Goal: Task Accomplishment & Management: Complete application form

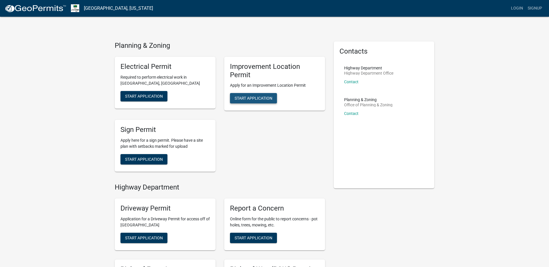
click at [248, 99] on span "Start Application" at bounding box center [254, 98] width 38 height 5
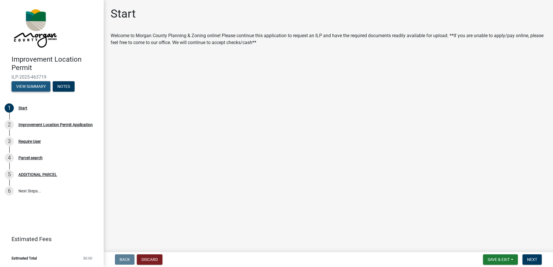
click at [39, 86] on button "View Summary" at bounding box center [31, 86] width 39 height 10
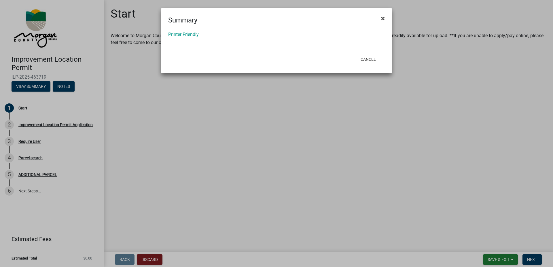
click at [384, 17] on span "×" at bounding box center [383, 18] width 4 height 8
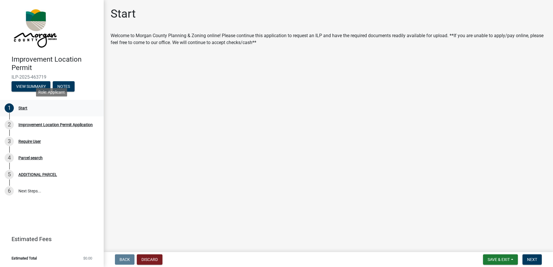
click at [21, 107] on div "Start" at bounding box center [22, 108] width 9 height 4
click at [529, 259] on span "Next" at bounding box center [533, 259] width 10 height 5
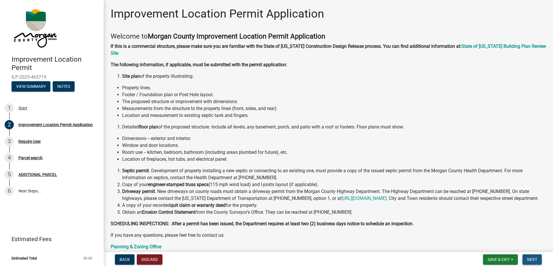
click at [532, 259] on span "Next" at bounding box center [533, 259] width 10 height 5
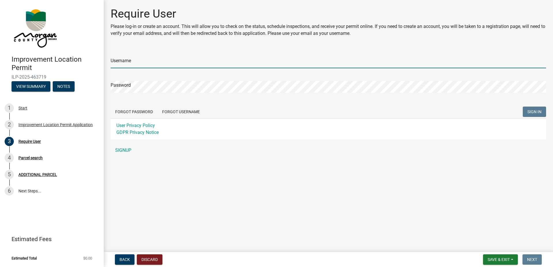
click at [140, 61] on input "Username" at bounding box center [329, 62] width 436 height 12
type input "[EMAIL_ADDRESS][DOMAIN_NAME]"
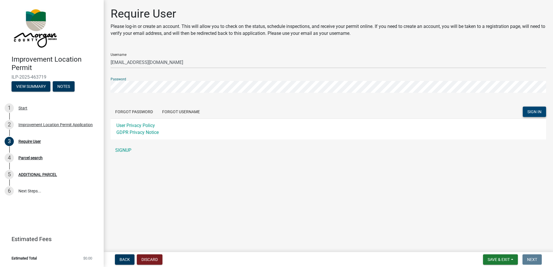
click at [534, 112] on span "SIGN IN" at bounding box center [535, 112] width 14 height 5
click at [135, 110] on button "Forgot Password" at bounding box center [134, 112] width 47 height 10
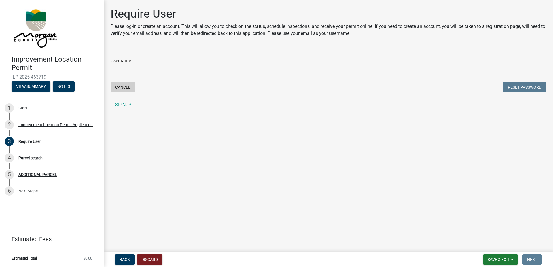
click at [123, 88] on button "Cancel" at bounding box center [123, 87] width 25 height 10
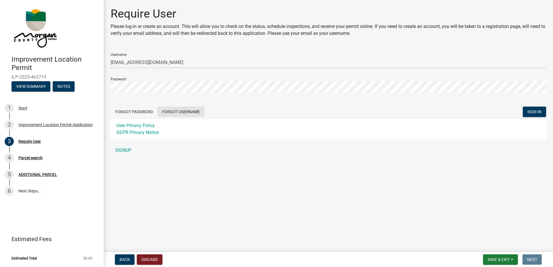
click at [183, 110] on button "Forgot Username" at bounding box center [181, 112] width 47 height 10
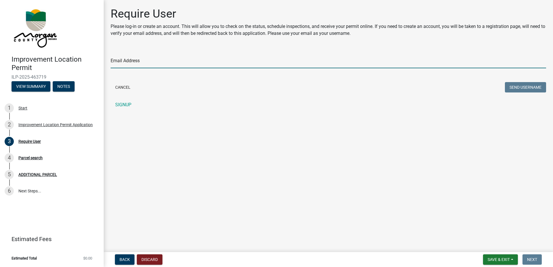
click at [131, 60] on input "Email Address" at bounding box center [329, 62] width 436 height 12
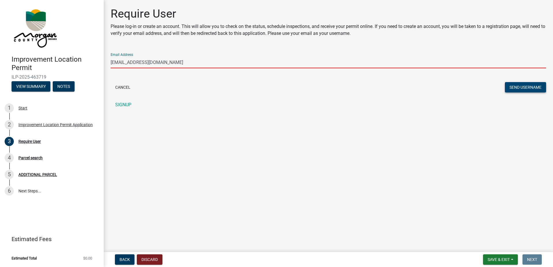
type input "[EMAIL_ADDRESS][DOMAIN_NAME]"
click at [523, 88] on button "Send Username" at bounding box center [525, 87] width 41 height 10
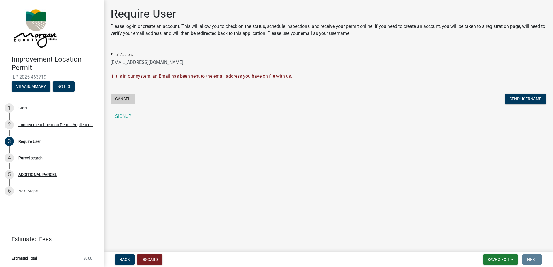
click at [123, 98] on button "Cancel" at bounding box center [123, 99] width 25 height 10
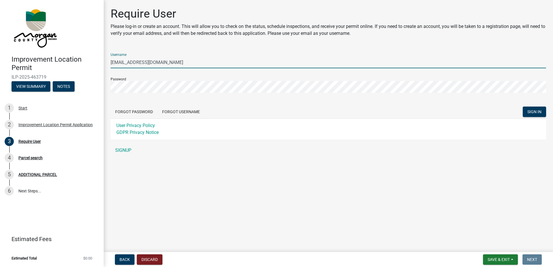
click at [152, 64] on input "[EMAIL_ADDRESS][DOMAIN_NAME]" at bounding box center [329, 62] width 436 height 12
type input "j"
type input "myrick1985"
click at [535, 114] on span "SIGN IN" at bounding box center [535, 112] width 14 height 5
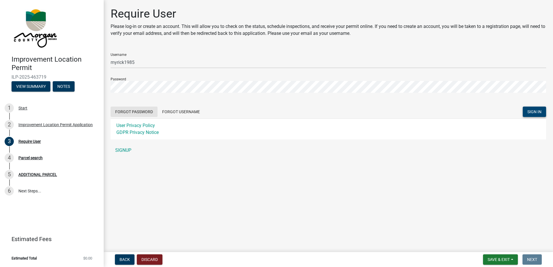
click at [136, 111] on button "Forgot Password" at bounding box center [134, 112] width 47 height 10
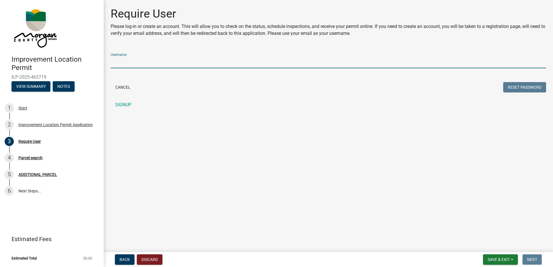
click at [135, 61] on input "Username" at bounding box center [329, 62] width 436 height 12
type input "Myrick1985"
click at [538, 87] on button "Reset Password" at bounding box center [525, 87] width 43 height 10
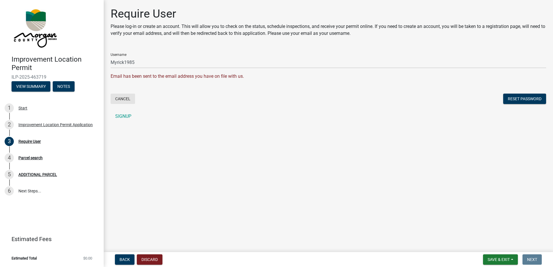
click at [129, 102] on button "Cancel" at bounding box center [123, 99] width 25 height 10
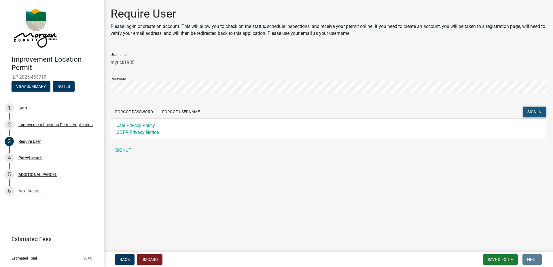
click at [539, 110] on span "SIGN IN" at bounding box center [535, 112] width 14 height 5
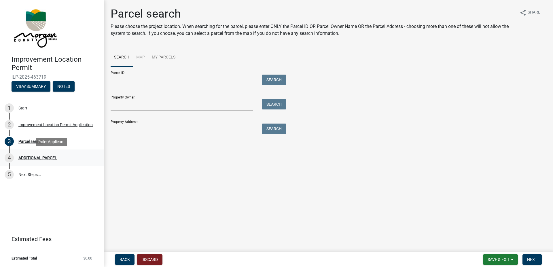
click at [37, 159] on div "ADDITIONAL PARCEL" at bounding box center [37, 158] width 39 height 4
click at [29, 175] on link "5 Next Steps..." at bounding box center [52, 174] width 104 height 17
click at [33, 87] on button "View Summary" at bounding box center [31, 86] width 39 height 10
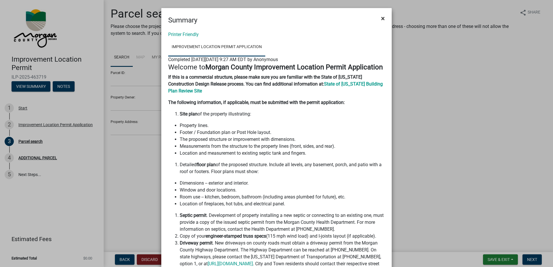
click at [382, 18] on span "×" at bounding box center [383, 18] width 4 height 8
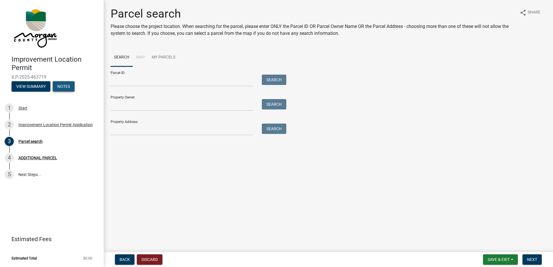
click at [61, 82] on button "Notes" at bounding box center [64, 86] width 22 height 10
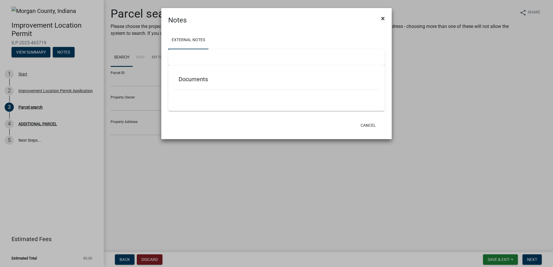
click at [384, 18] on span "×" at bounding box center [383, 18] width 4 height 8
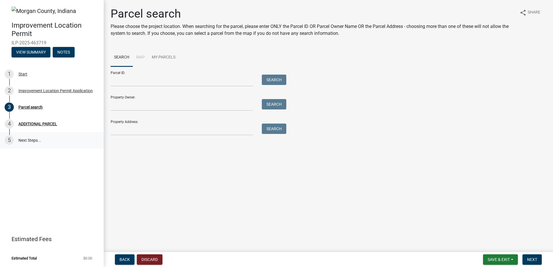
click at [27, 141] on link "5 Next Steps..." at bounding box center [52, 140] width 104 height 17
click at [530, 260] on span "Next" at bounding box center [533, 259] width 10 height 5
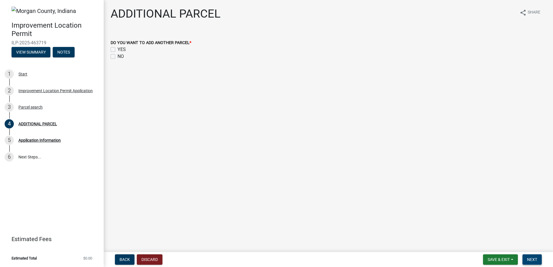
click at [532, 258] on span "Next" at bounding box center [533, 259] width 10 height 5
click at [118, 57] on label "NO" at bounding box center [121, 56] width 6 height 7
click at [118, 57] on input "NO" at bounding box center [120, 55] width 4 height 4
checkbox input "true"
checkbox input "false"
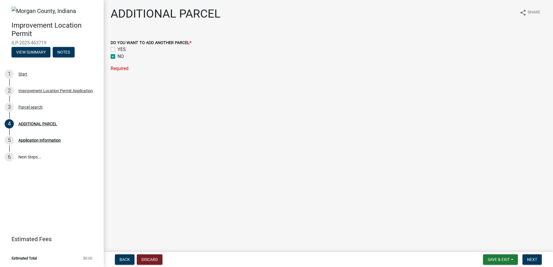
checkbox input "true"
click at [537, 262] on span "Next" at bounding box center [533, 259] width 10 height 5
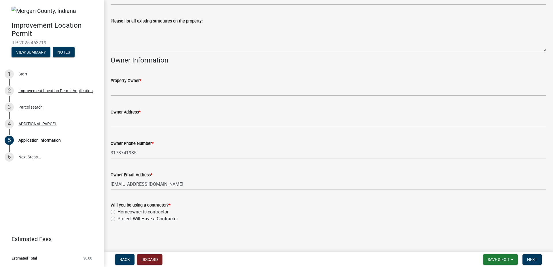
scroll to position [225, 0]
click at [118, 219] on label "Project Will Have a Contractor" at bounding box center [148, 218] width 61 height 7
click at [118, 219] on input "Project Will Have a Contractor" at bounding box center [120, 217] width 4 height 4
radio input "true"
click at [535, 262] on button "Next" at bounding box center [532, 260] width 19 height 10
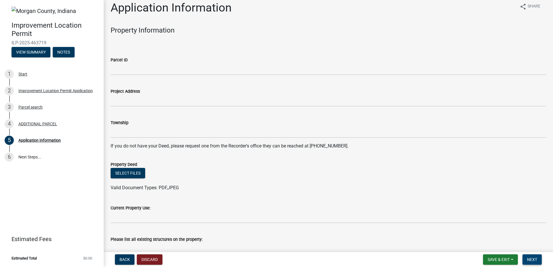
scroll to position [0, 0]
